Goal: Task Accomplishment & Management: Use online tool/utility

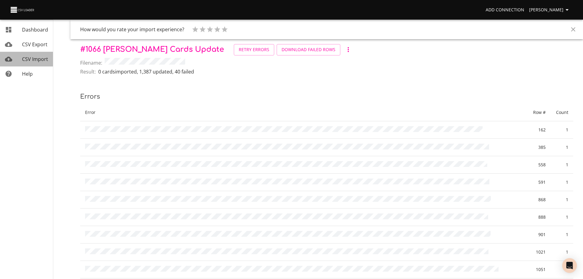
click at [39, 63] on link "CSV Import" at bounding box center [26, 59] width 53 height 15
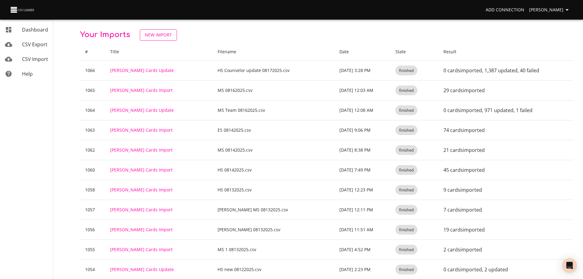
click at [161, 35] on span "New Import" at bounding box center [158, 35] width 27 height 8
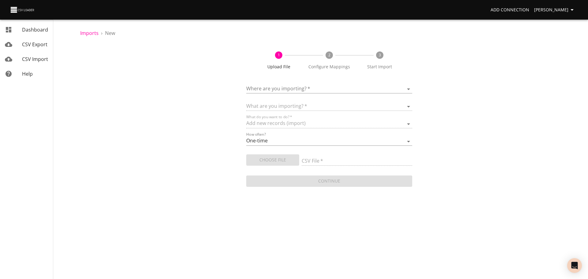
click at [270, 83] on div "Where are you importing?   * ​" at bounding box center [329, 87] width 166 height 14
click at [275, 89] on body "Add Connection [PERSON_NAME] Dashboard CSV Export CSV Import Help Imports › New…" at bounding box center [294, 139] width 588 height 279
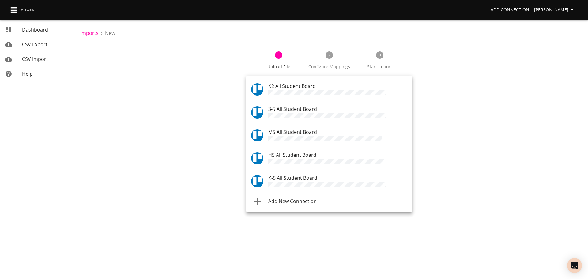
click at [286, 151] on span "HS All Student Board" at bounding box center [292, 154] width 48 height 7
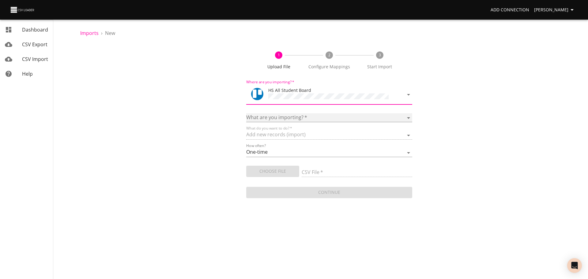
click at [289, 114] on select "Boards Cards Checkitems Checklists" at bounding box center [329, 117] width 166 height 9
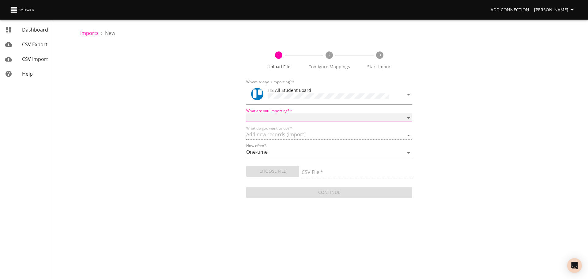
select select "cards"
click at [246, 113] on select "Boards Cards Checkitems Checklists" at bounding box center [329, 117] width 166 height 9
click at [280, 167] on span "Choose File" at bounding box center [272, 171] width 43 height 8
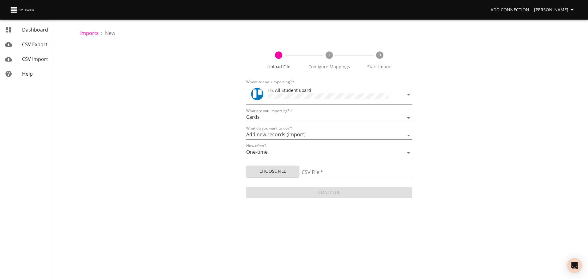
type input "HS 08172025.csv"
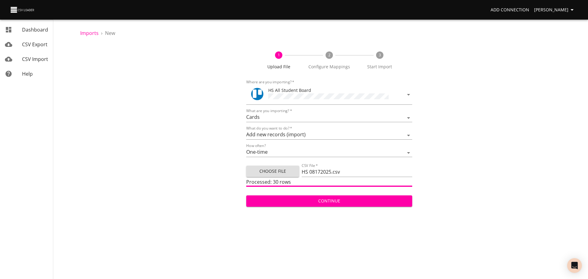
click at [311, 199] on span "Continue" at bounding box center [329, 201] width 156 height 8
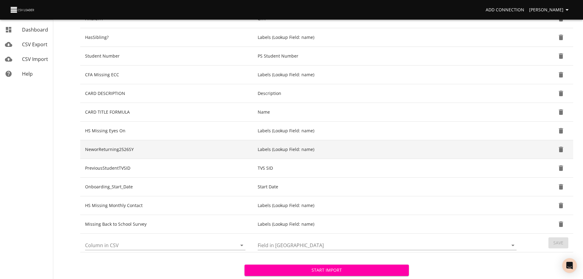
scroll to position [153, 0]
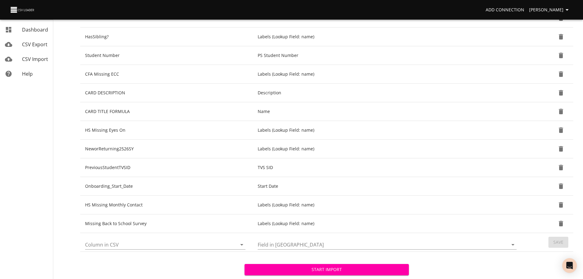
click at [243, 244] on icon "Open" at bounding box center [241, 244] width 7 height 7
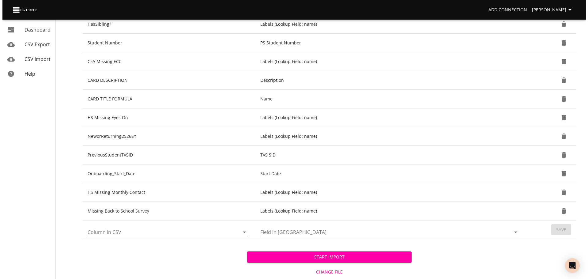
scroll to position [181, 0]
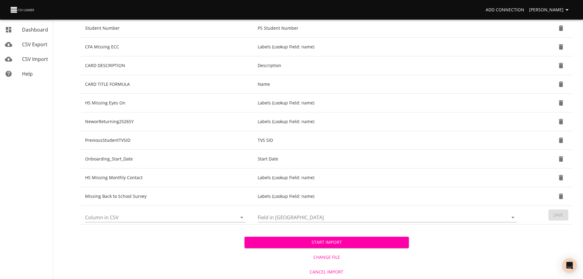
click at [327, 256] on span "Change File" at bounding box center [326, 257] width 159 height 8
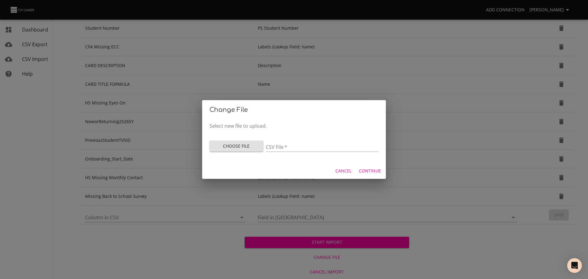
click at [241, 146] on span "Choose File" at bounding box center [236, 146] width 44 height 8
type input "HS 08172025.csv"
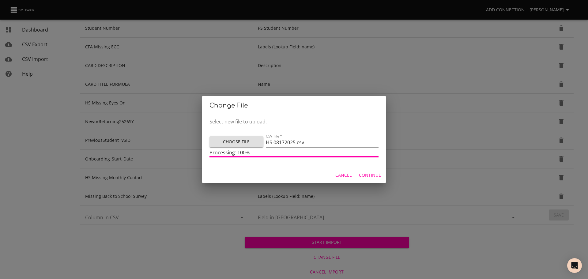
click at [368, 176] on span "Continue" at bounding box center [370, 175] width 22 height 8
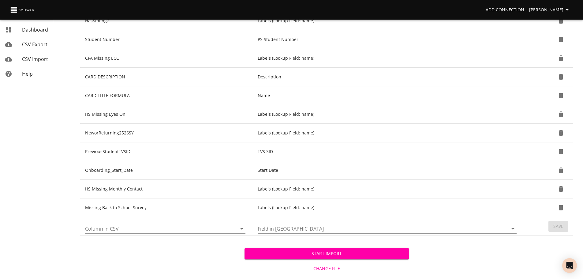
scroll to position [170, 0]
click at [243, 226] on icon "Open" at bounding box center [241, 228] width 7 height 7
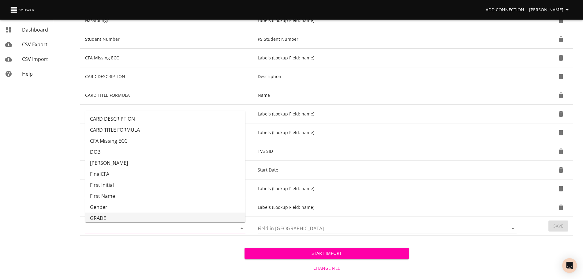
click at [199, 215] on li "GRADE" at bounding box center [165, 217] width 160 height 11
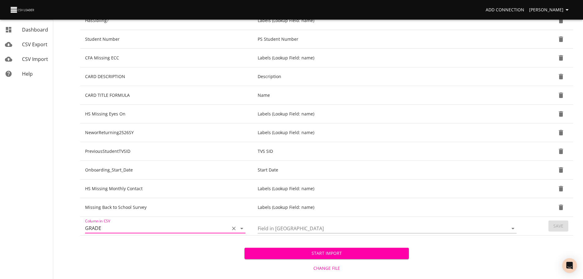
type input "GRADE"
click at [511, 228] on icon "Open" at bounding box center [512, 228] width 7 height 7
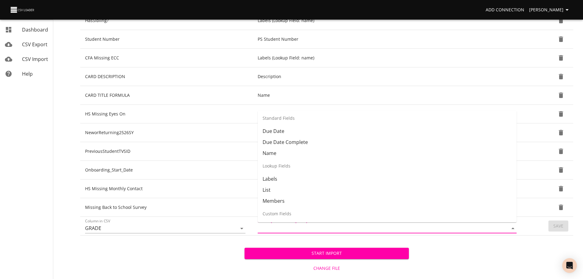
scroll to position [47, 0]
click at [423, 186] on li "List" at bounding box center [387, 188] width 259 height 11
type input "List"
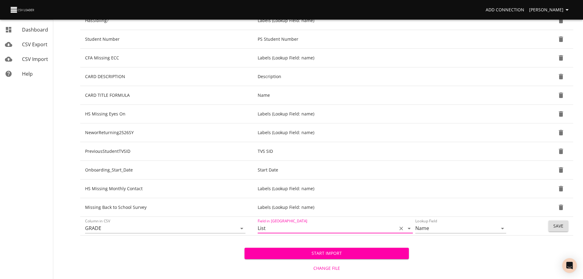
click at [564, 227] on button "Save" at bounding box center [558, 225] width 20 height 11
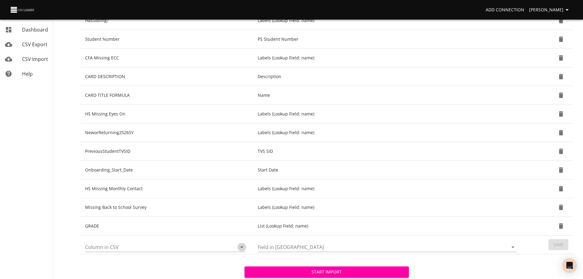
click at [243, 247] on icon "Open" at bounding box center [241, 246] width 7 height 7
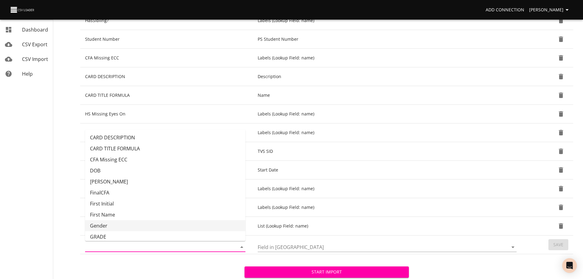
scroll to position [1, 0]
click at [198, 231] on li "GRADE" at bounding box center [165, 235] width 160 height 11
type input "GRADE"
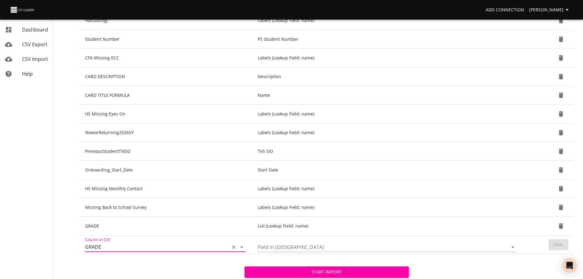
click at [512, 247] on icon "Open" at bounding box center [512, 247] width 3 height 2
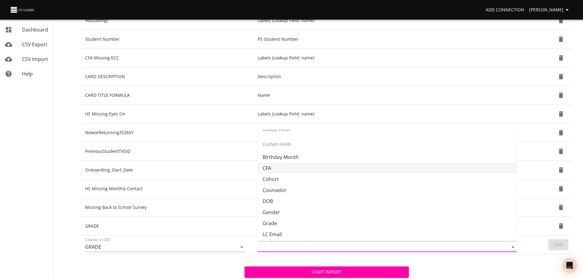
scroll to position [136, 0]
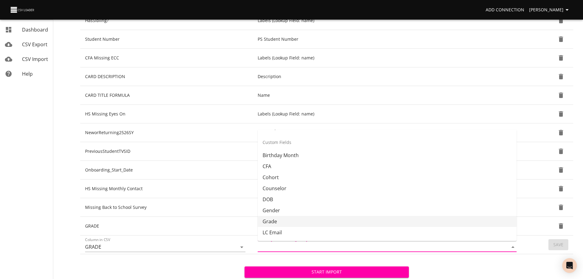
click at [428, 219] on li "Grade" at bounding box center [387, 221] width 259 height 11
type input "Grade"
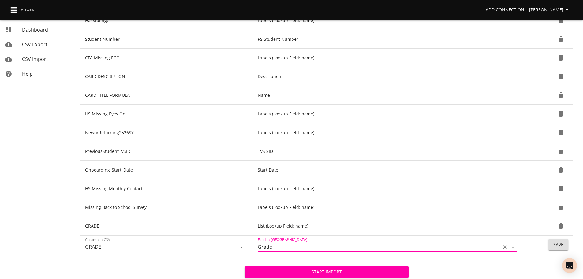
click at [556, 244] on span "Save" at bounding box center [558, 245] width 10 height 8
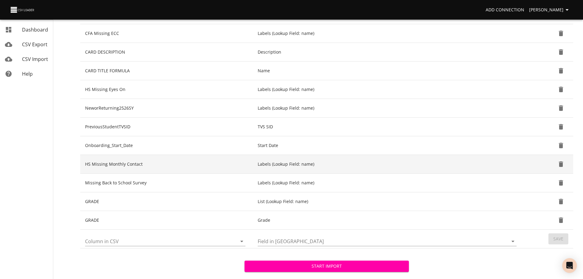
scroll to position [194, 0]
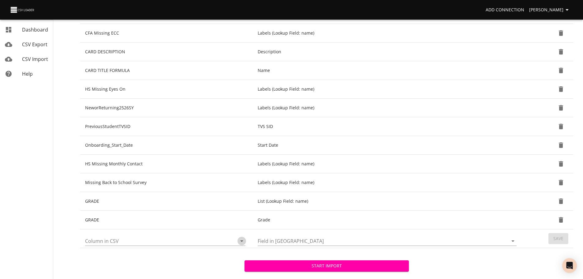
click at [243, 240] on icon "Open" at bounding box center [241, 240] width 7 height 7
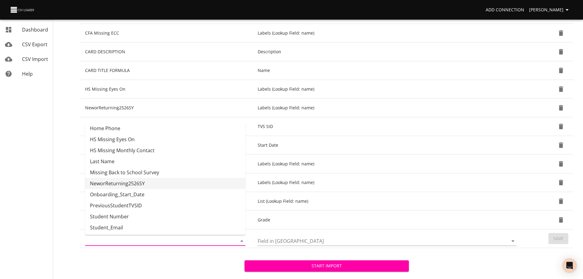
scroll to position [136, 0]
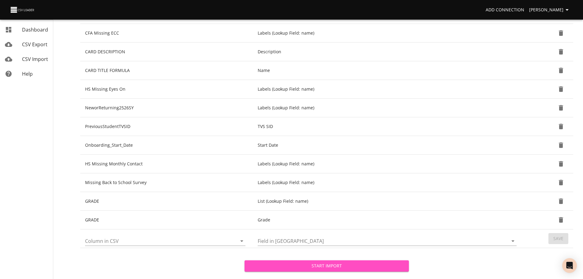
click at [291, 263] on span "Start Import" at bounding box center [326, 266] width 155 height 8
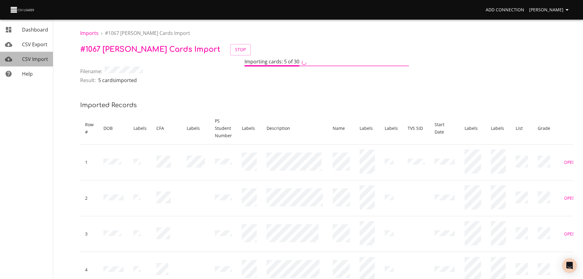
click at [38, 60] on span "CSV Import" at bounding box center [35, 59] width 26 height 7
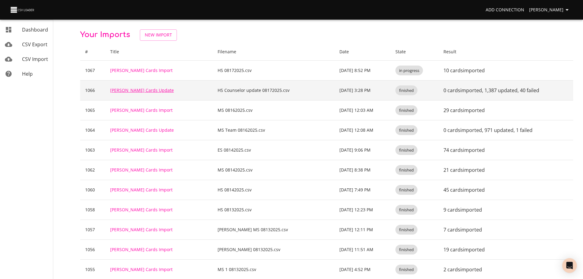
click at [133, 89] on link "[PERSON_NAME] Cards Update" at bounding box center [142, 90] width 64 height 6
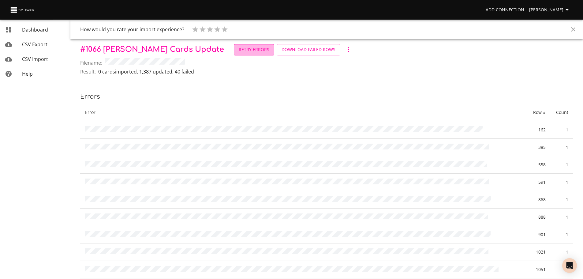
click at [239, 52] on span "Retry Errors" at bounding box center [254, 50] width 31 height 8
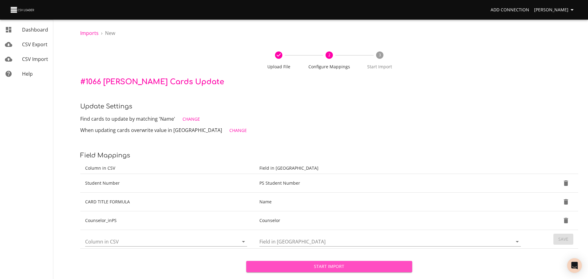
click at [298, 268] on span "Start Import" at bounding box center [329, 267] width 156 height 8
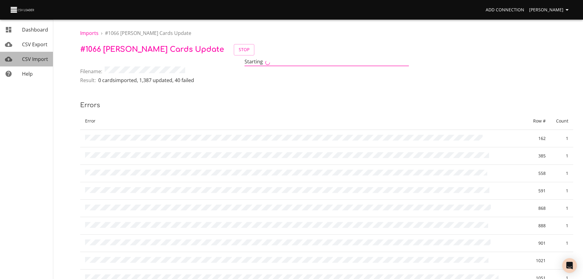
click at [41, 56] on span "CSV Import" at bounding box center [35, 59] width 26 height 7
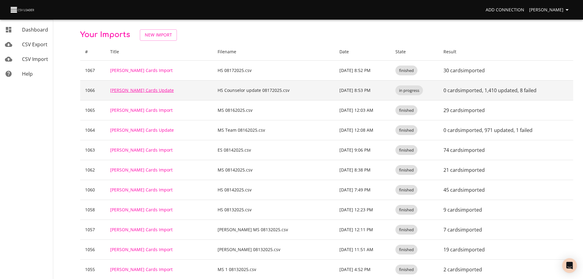
click at [141, 88] on link "[PERSON_NAME] Cards Update" at bounding box center [142, 90] width 64 height 6
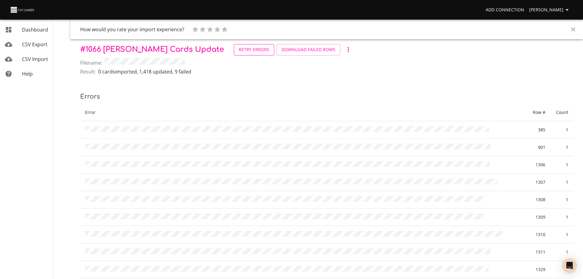
click at [239, 53] on span "Retry Errors" at bounding box center [254, 50] width 31 height 8
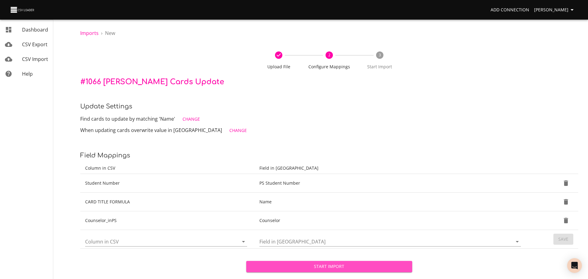
click at [318, 267] on span "Start Import" at bounding box center [329, 267] width 156 height 8
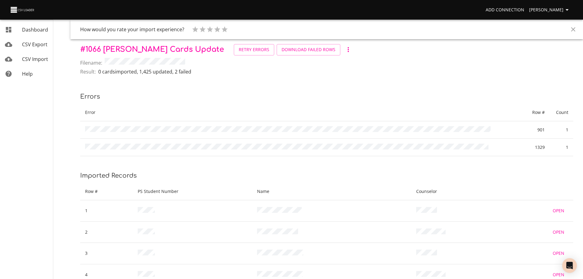
click at [33, 56] on span "CSV Import" at bounding box center [35, 59] width 26 height 7
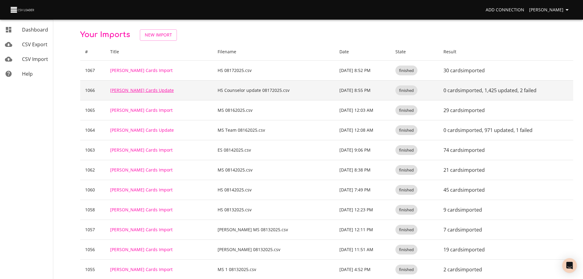
click at [127, 90] on link "[PERSON_NAME] Cards Update" at bounding box center [142, 90] width 64 height 6
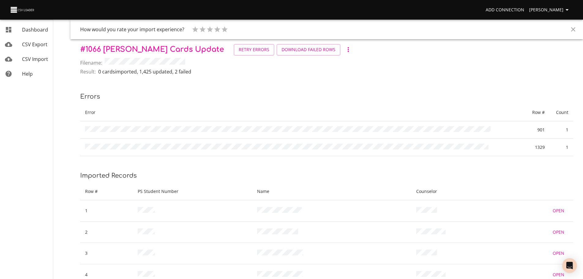
click at [33, 56] on span "CSV Import" at bounding box center [35, 59] width 26 height 7
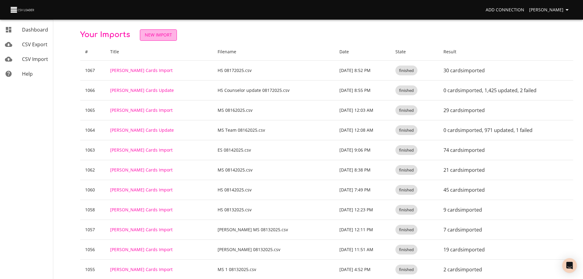
click at [158, 36] on span "New Import" at bounding box center [158, 35] width 27 height 8
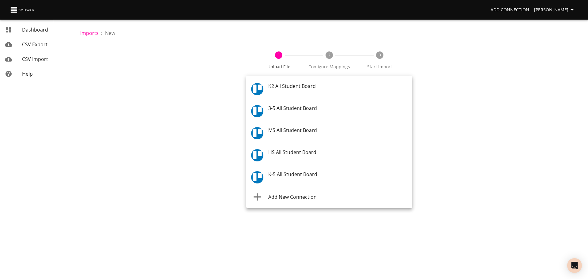
click at [286, 92] on body "Add Connection Celeste Claggett Dashboard CSV Export CSV Import Help Imports › …" at bounding box center [294, 139] width 588 height 279
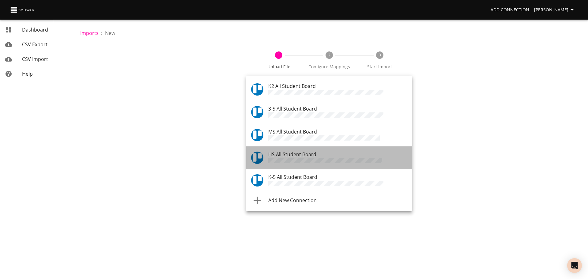
click at [288, 152] on span "HS All Student Board" at bounding box center [292, 154] width 48 height 7
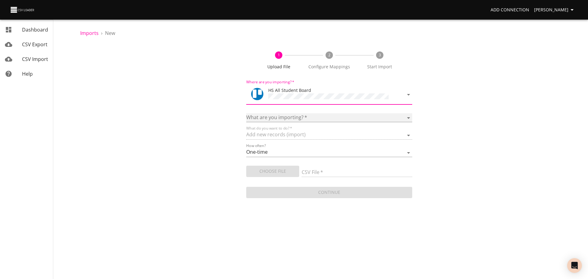
click at [288, 114] on select "Boards Cards Checkitems Checklists" at bounding box center [329, 117] width 166 height 9
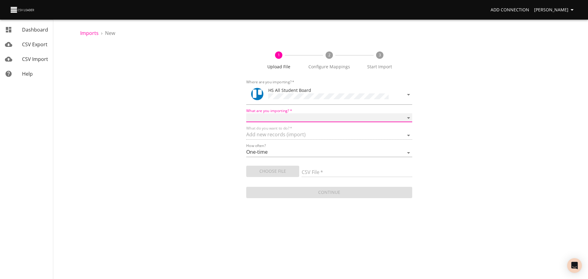
select select "cards"
click at [246, 113] on select "Boards Cards Checkitems Checklists" at bounding box center [329, 117] width 166 height 9
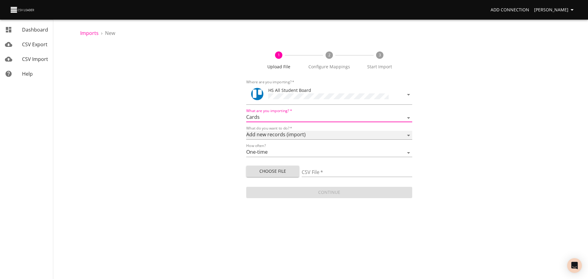
click at [286, 132] on select "Add new records (import) Update existing records (update) Add new and update ex…" at bounding box center [329, 135] width 166 height 9
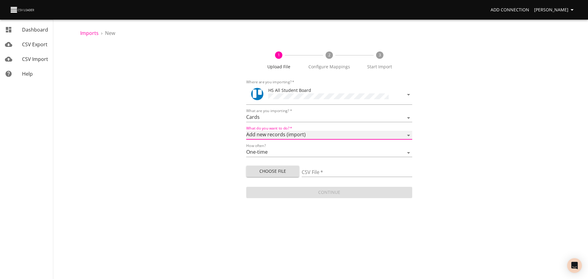
select select "update"
click at [246, 131] on select "Add new records (import) Update existing records (update) Add new and update ex…" at bounding box center [329, 135] width 166 height 9
click at [280, 171] on span "Choose File" at bounding box center [272, 171] width 43 height 8
type input "HS Counselor update 08172025.csv"
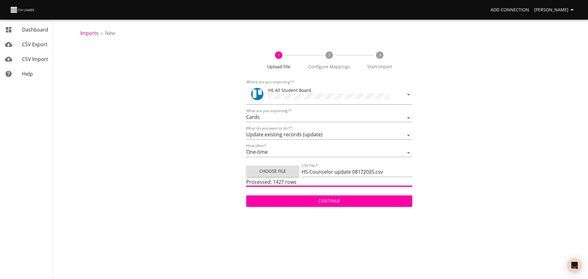
click at [305, 199] on span "Continue" at bounding box center [329, 201] width 156 height 8
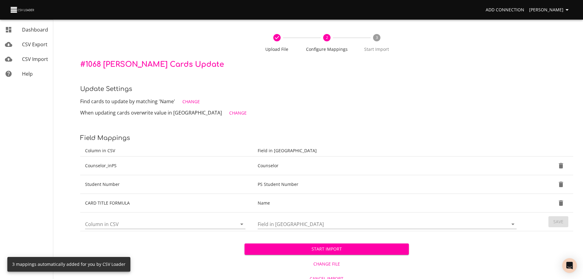
scroll to position [24, 0]
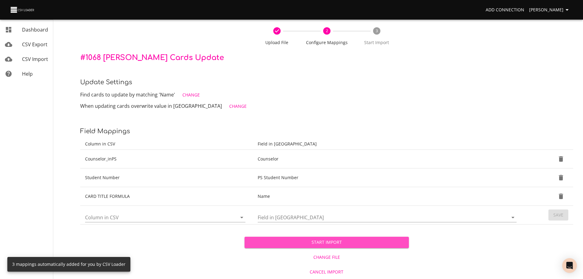
click at [365, 243] on span "Start Import" at bounding box center [326, 242] width 155 height 8
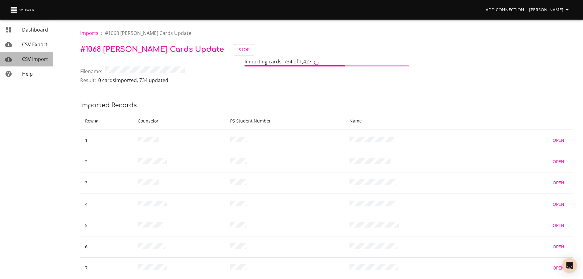
click at [40, 58] on span "CSV Import" at bounding box center [35, 59] width 26 height 7
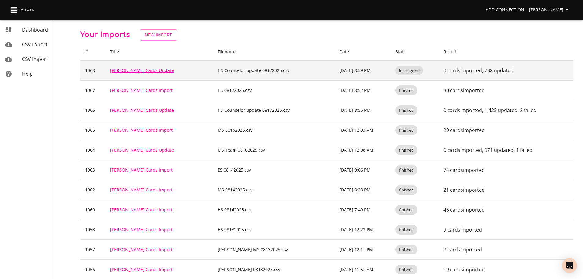
click at [146, 72] on link "[PERSON_NAME] Cards Update" at bounding box center [142, 70] width 64 height 6
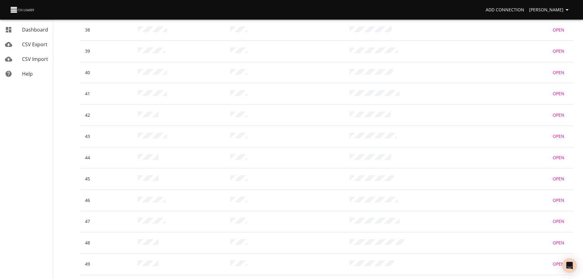
scroll to position [1037, 0]
click at [562, 257] on icon "Last Page" at bounding box center [565, 260] width 7 height 7
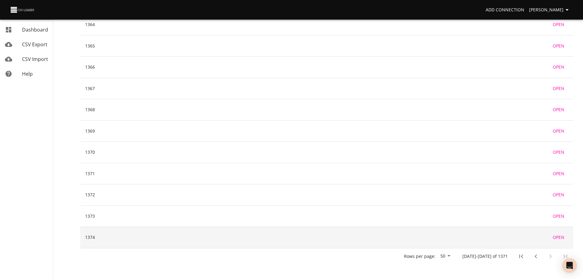
scroll to position [420, 0]
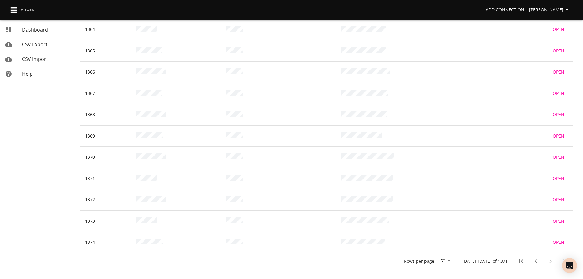
click at [536, 257] on icon "Previous Page" at bounding box center [535, 260] width 7 height 7
click at [535, 259] on icon "Previous Page" at bounding box center [536, 261] width 2 height 4
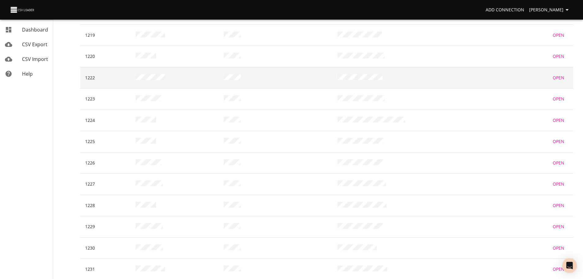
scroll to position [547, 0]
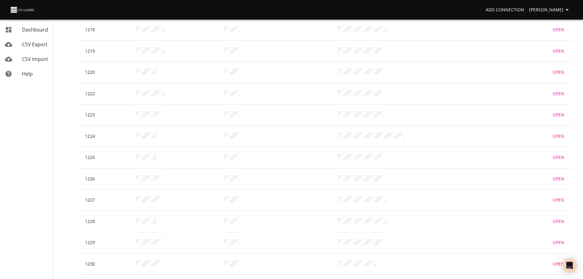
click at [44, 62] on span "CSV Import" at bounding box center [35, 59] width 26 height 7
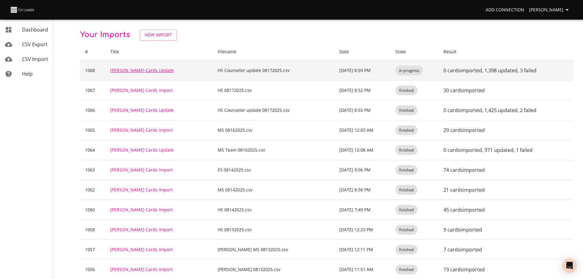
click at [146, 70] on link "[PERSON_NAME] Cards Update" at bounding box center [142, 70] width 64 height 6
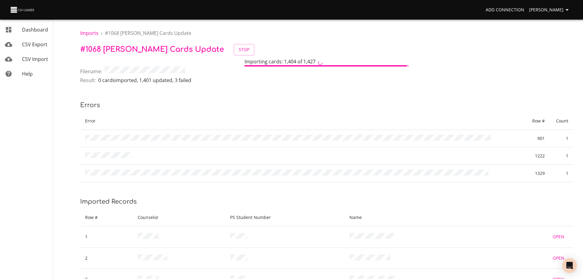
click at [32, 54] on link "CSV Import" at bounding box center [26, 59] width 53 height 15
